Goal: Task Accomplishment & Management: Use online tool/utility

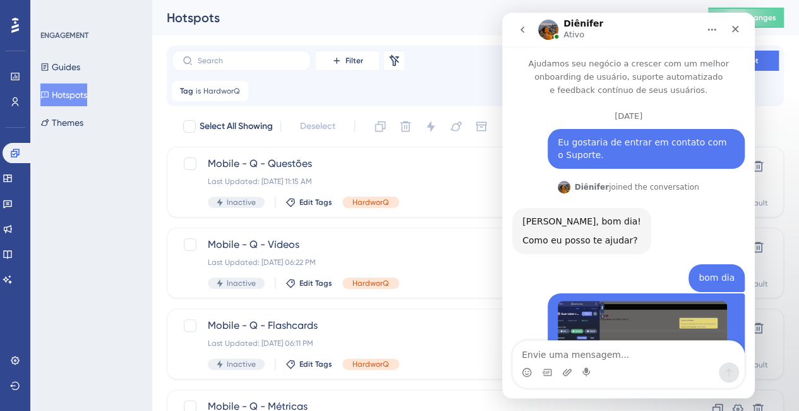
scroll to position [1, 0]
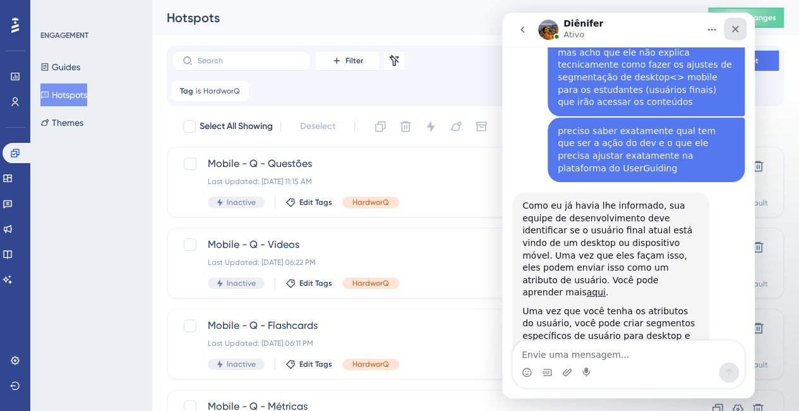
click at [741, 30] on div "Fechar" at bounding box center [735, 29] width 23 height 23
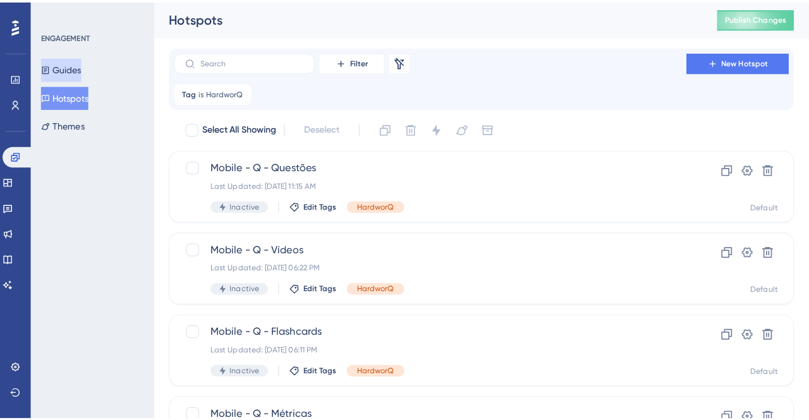
scroll to position [4651, 0]
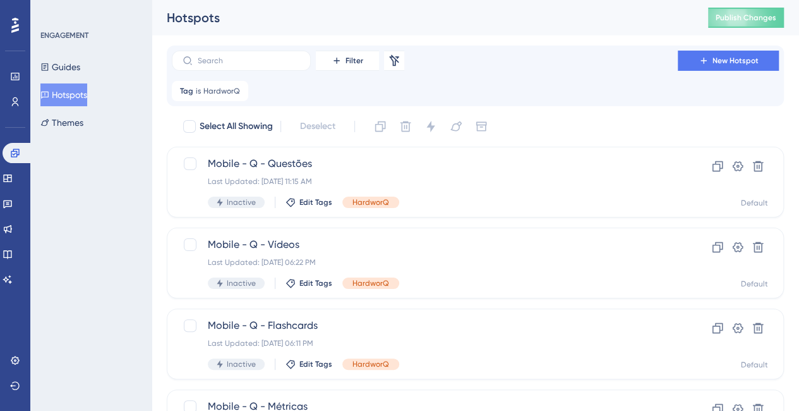
drag, startPoint x: 85, startPoint y: 97, endPoint x: 56, endPoint y: 96, distance: 29.7
click at [86, 97] on button "Hotspots" at bounding box center [63, 94] width 47 height 23
click at [744, 166] on icon at bounding box center [738, 166] width 13 height 13
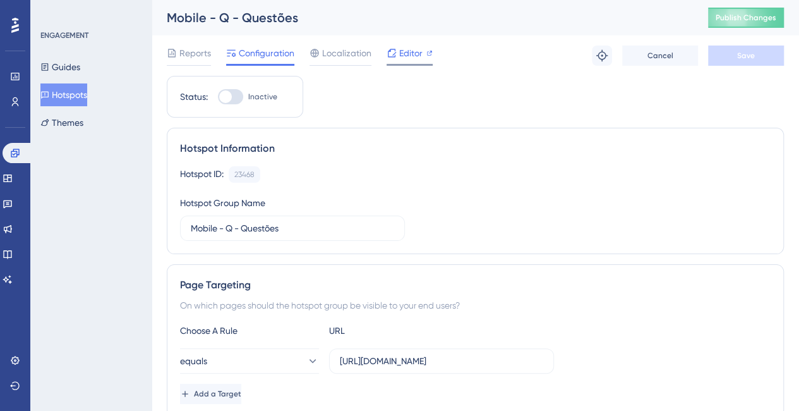
click at [403, 56] on span "Editor" at bounding box center [410, 52] width 23 height 15
